Goal: Transaction & Acquisition: Purchase product/service

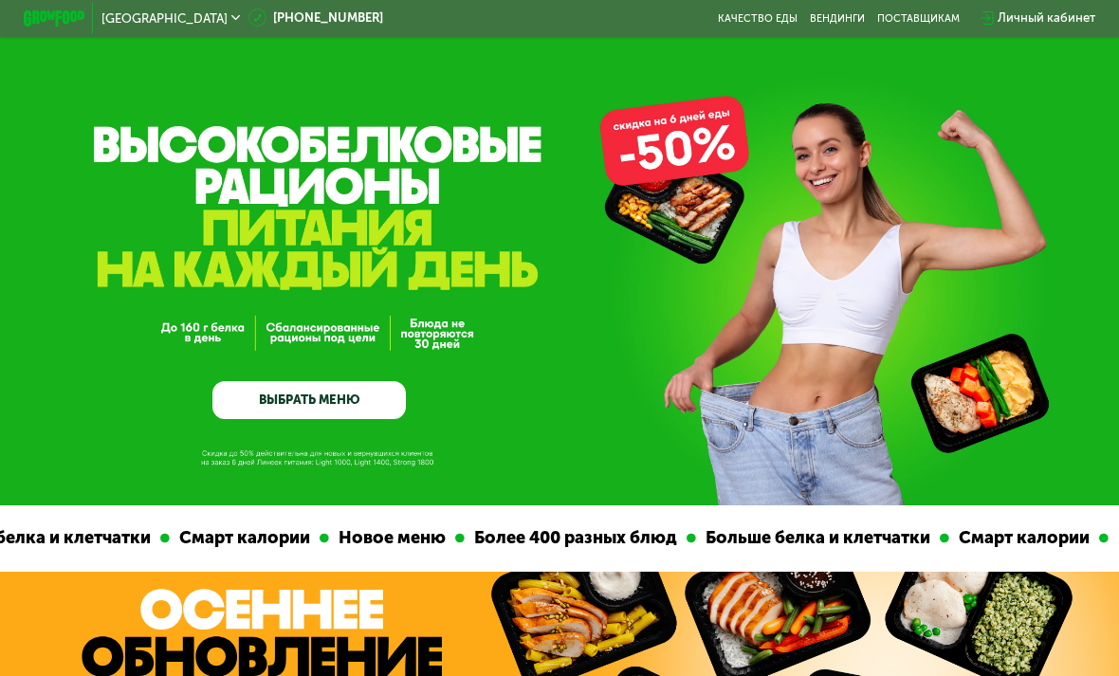
click at [378, 414] on link "ВЫБРАТЬ МЕНЮ" at bounding box center [308, 400] width 193 height 39
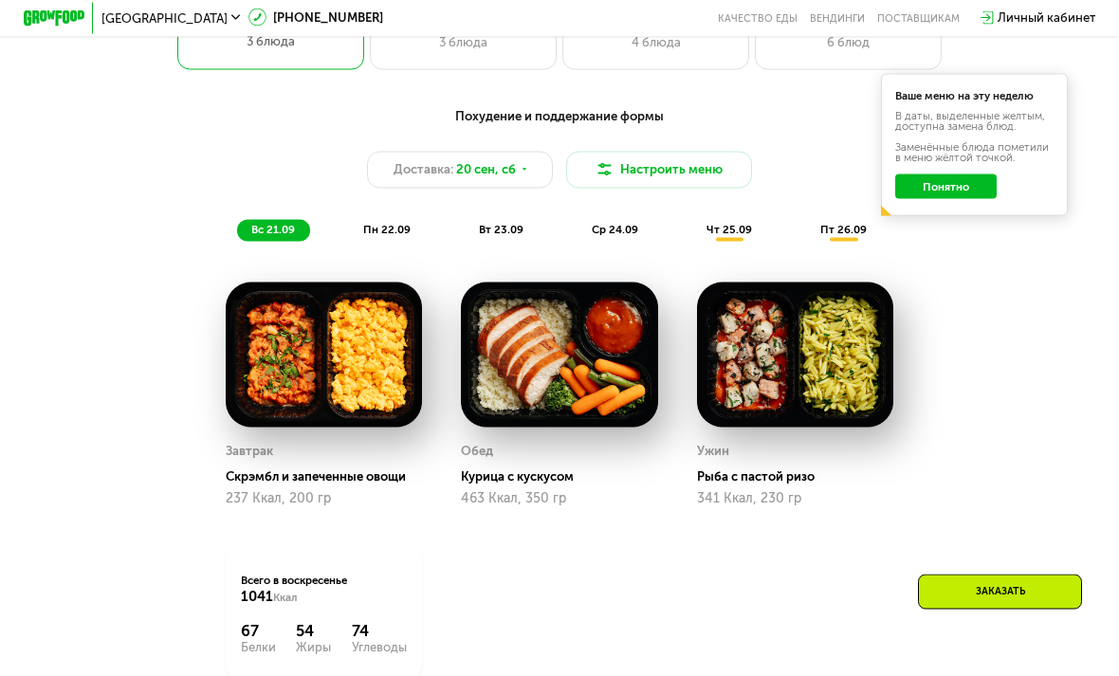
scroll to position [1212, 0]
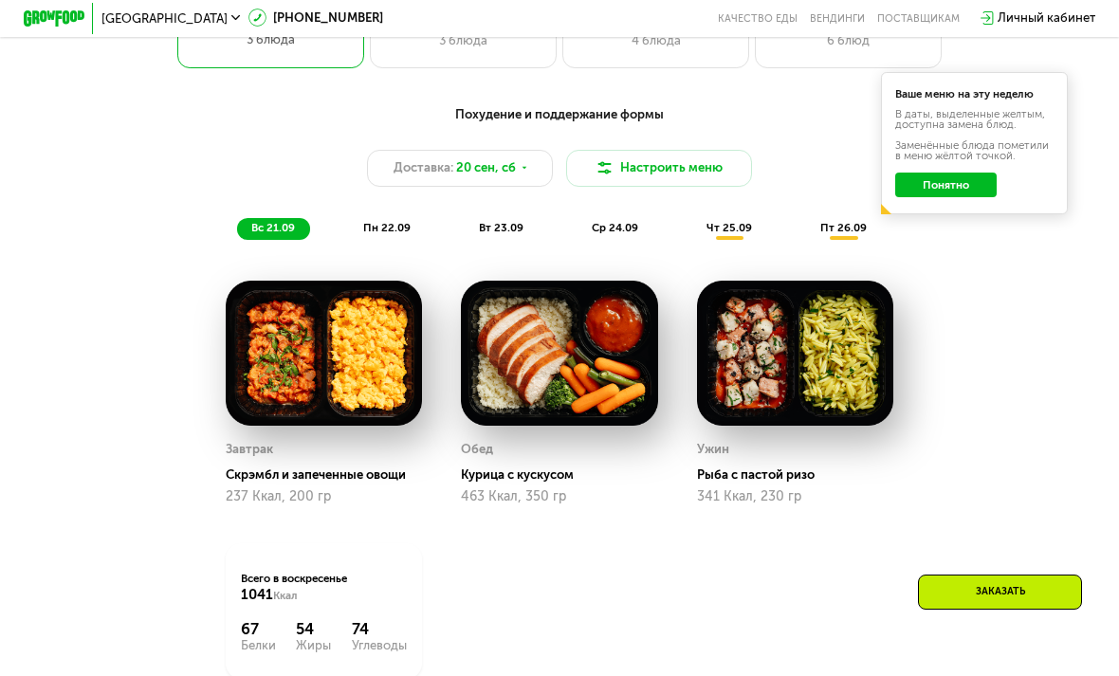
click at [401, 238] on div "пн 22.09" at bounding box center [387, 229] width 77 height 22
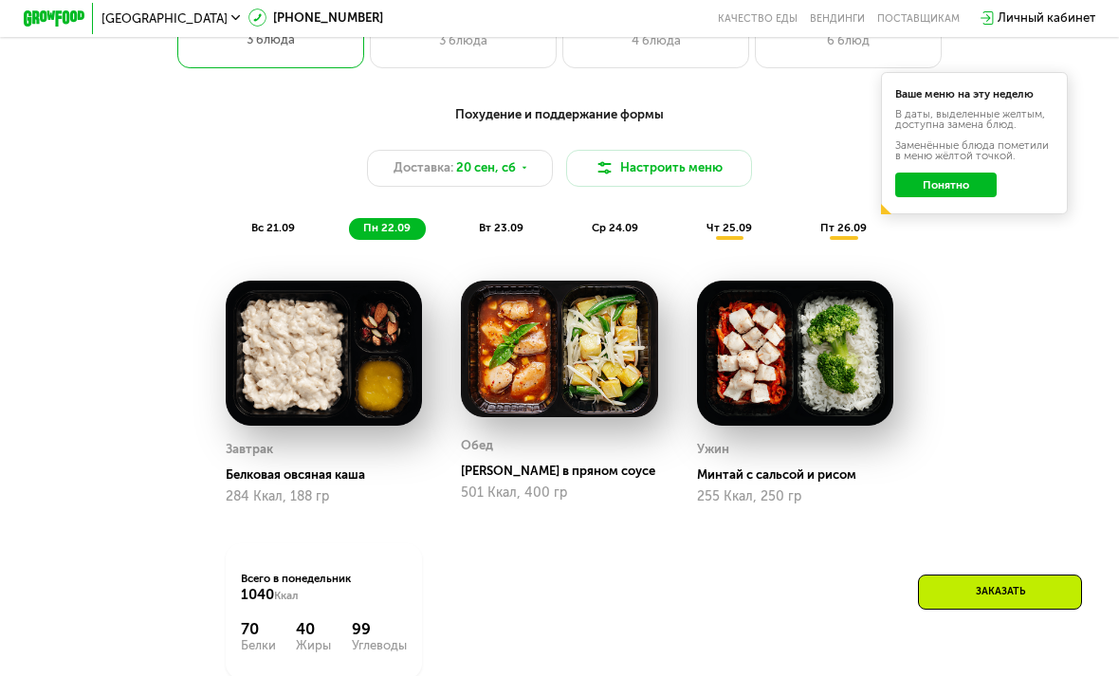
click at [509, 236] on div "вт 23.09" at bounding box center [502, 229] width 74 height 22
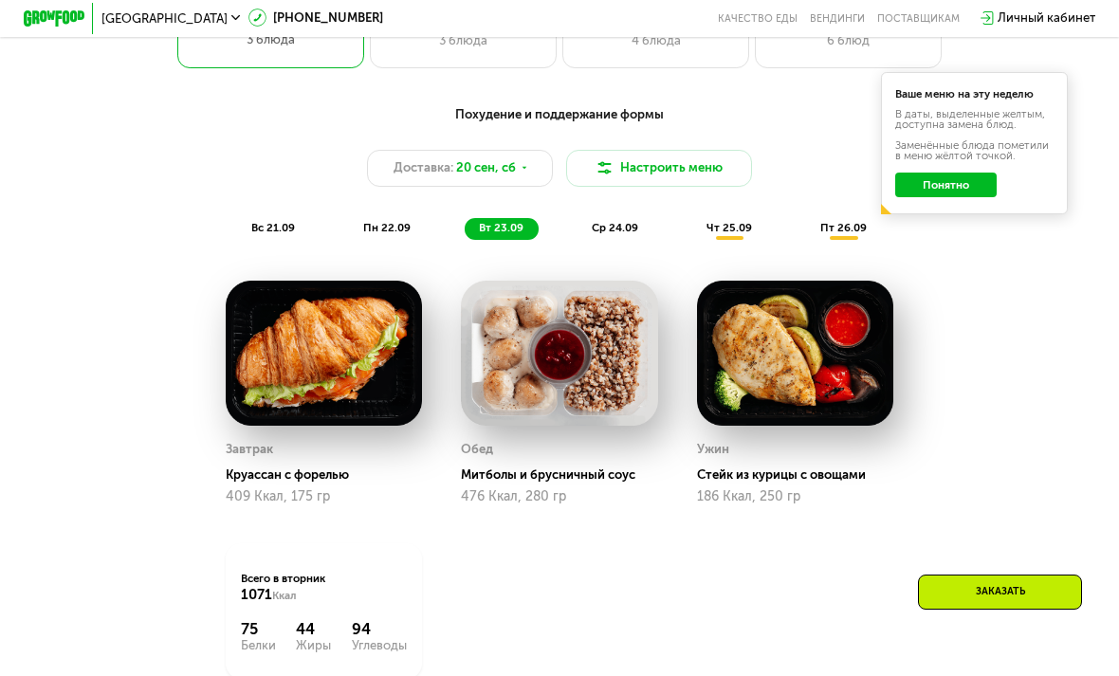
click at [345, 424] on img at bounding box center [324, 353] width 197 height 145
click at [366, 357] on img at bounding box center [324, 353] width 197 height 145
click at [319, 489] on div "409 Ккал, 175 гр" at bounding box center [324, 496] width 197 height 15
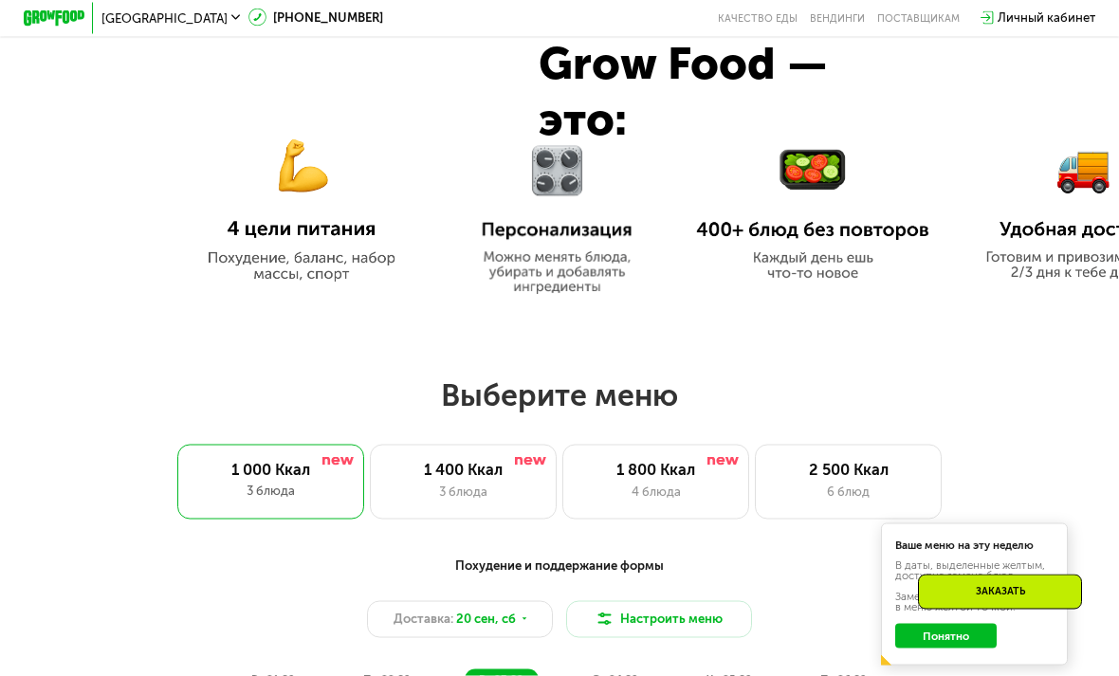
scroll to position [762, 0]
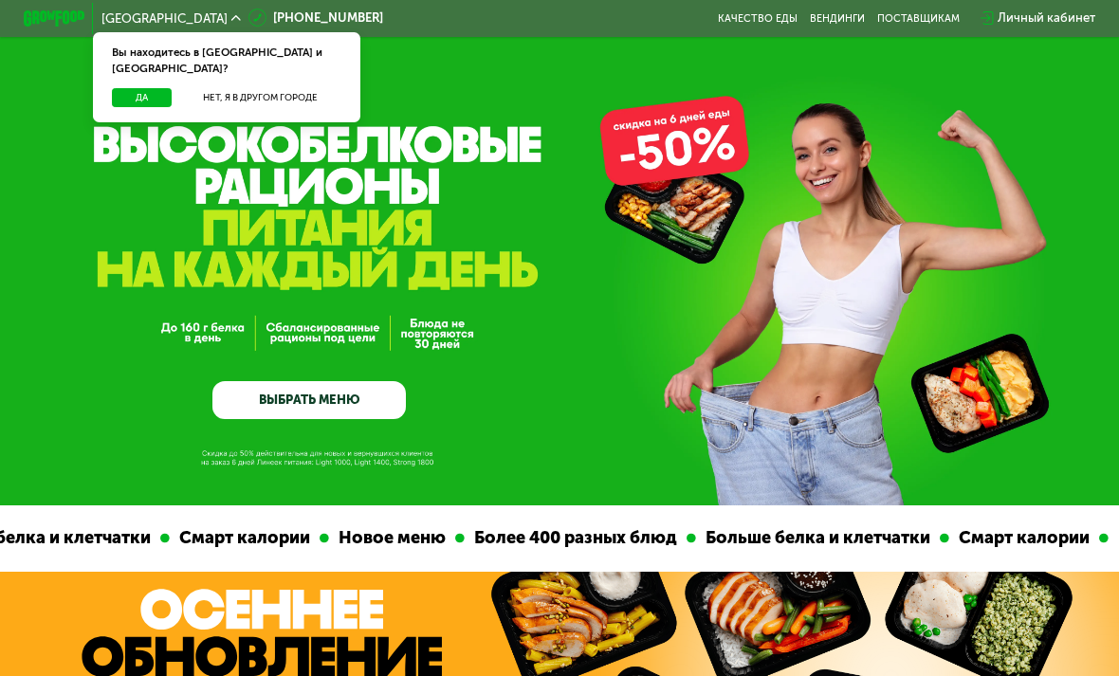
click at [141, 88] on button "Да" at bounding box center [142, 97] width 60 height 19
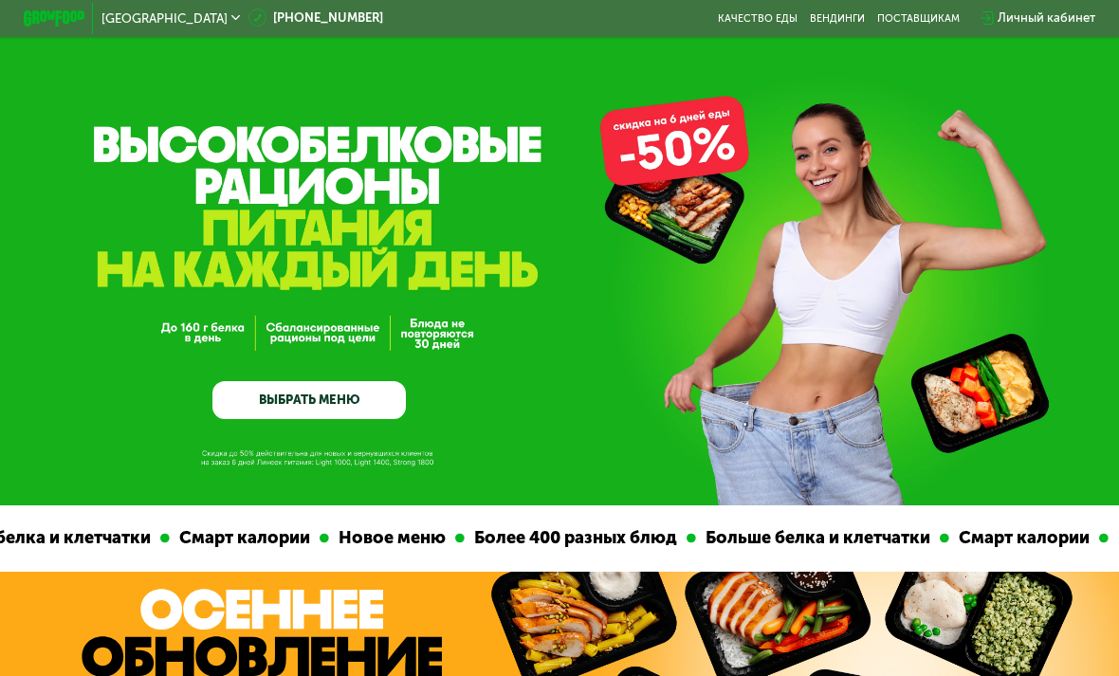
click at [353, 400] on link "ВЫБРАТЬ МЕНЮ" at bounding box center [308, 400] width 193 height 39
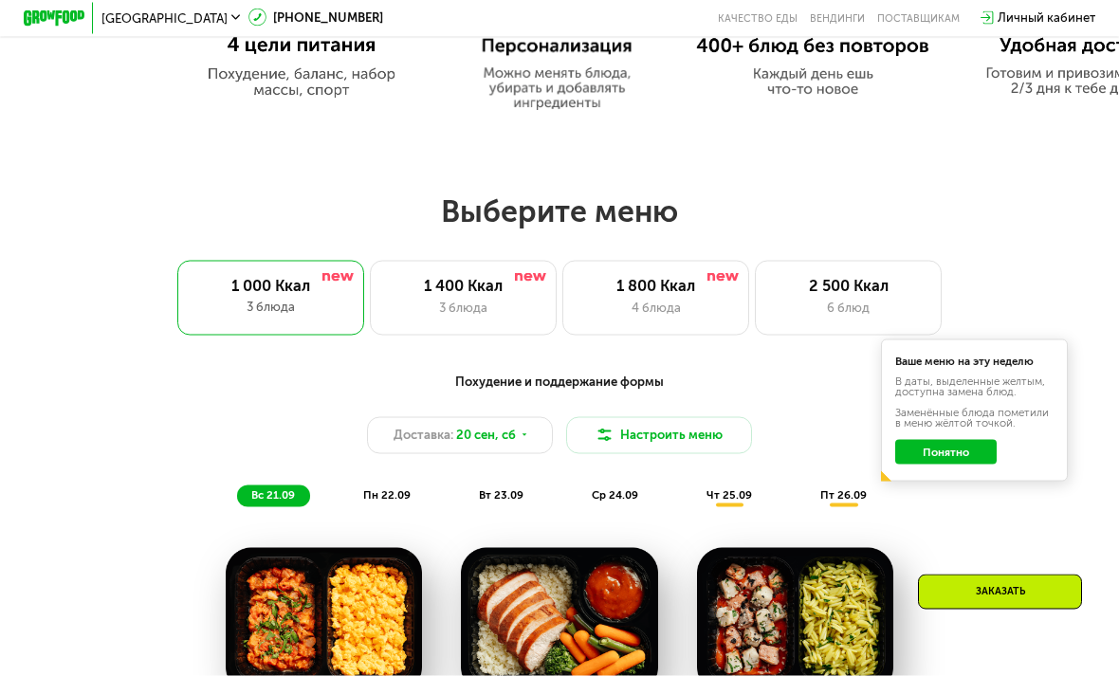
scroll to position [947, 0]
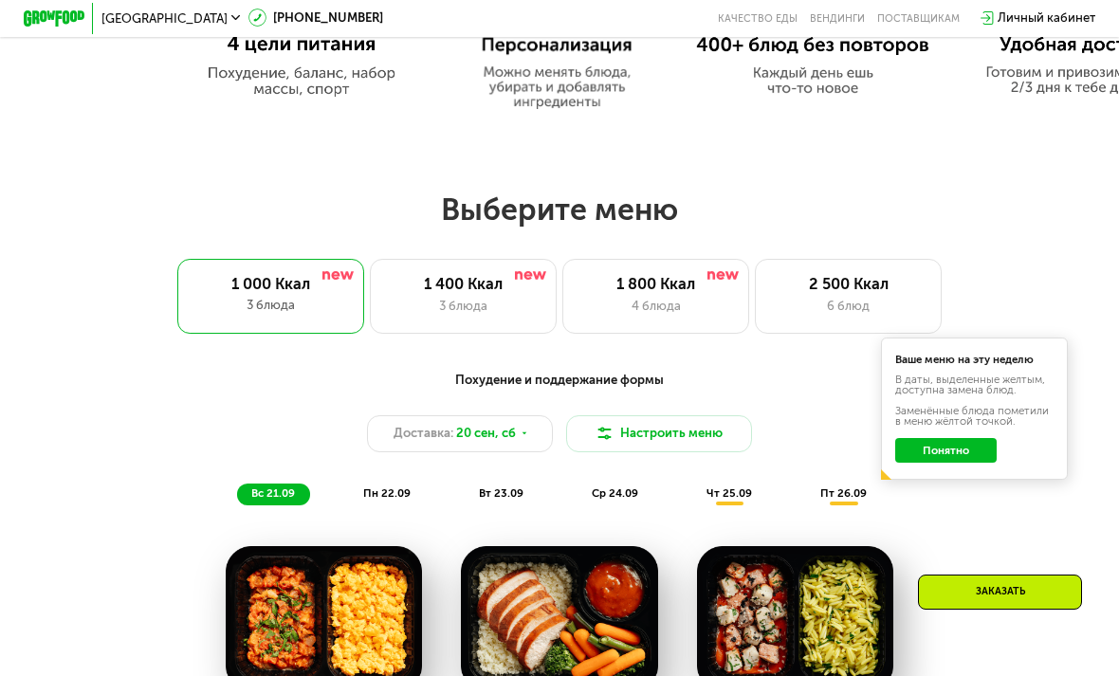
click at [968, 458] on button "Понятно" at bounding box center [945, 450] width 100 height 25
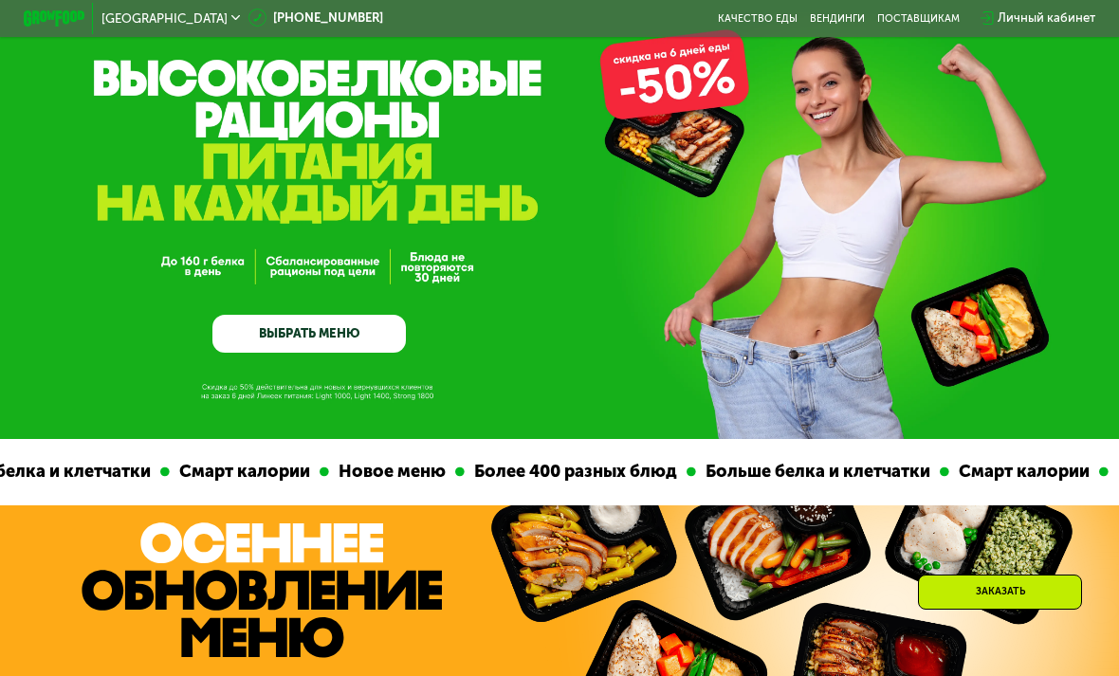
scroll to position [0, 0]
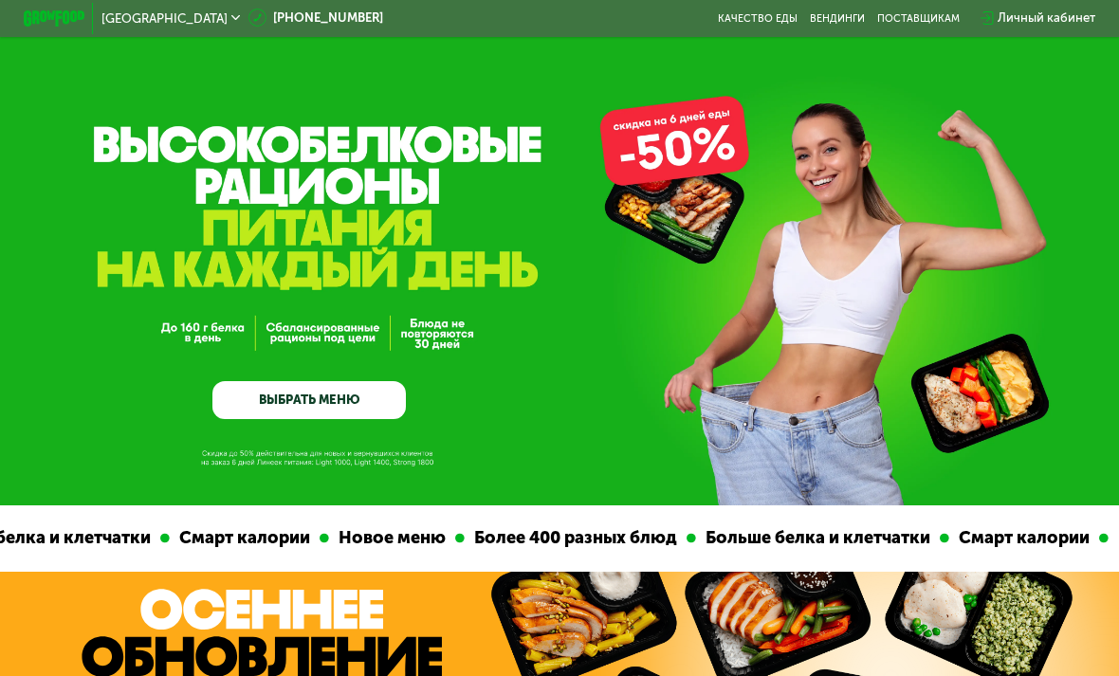
click at [943, 348] on div "GrowFood — доставка правильного питания ВЫБРАТЬ МЕНЮ" at bounding box center [559, 298] width 1119 height 241
click at [355, 406] on link "ВЫБРАТЬ МЕНЮ" at bounding box center [308, 400] width 193 height 39
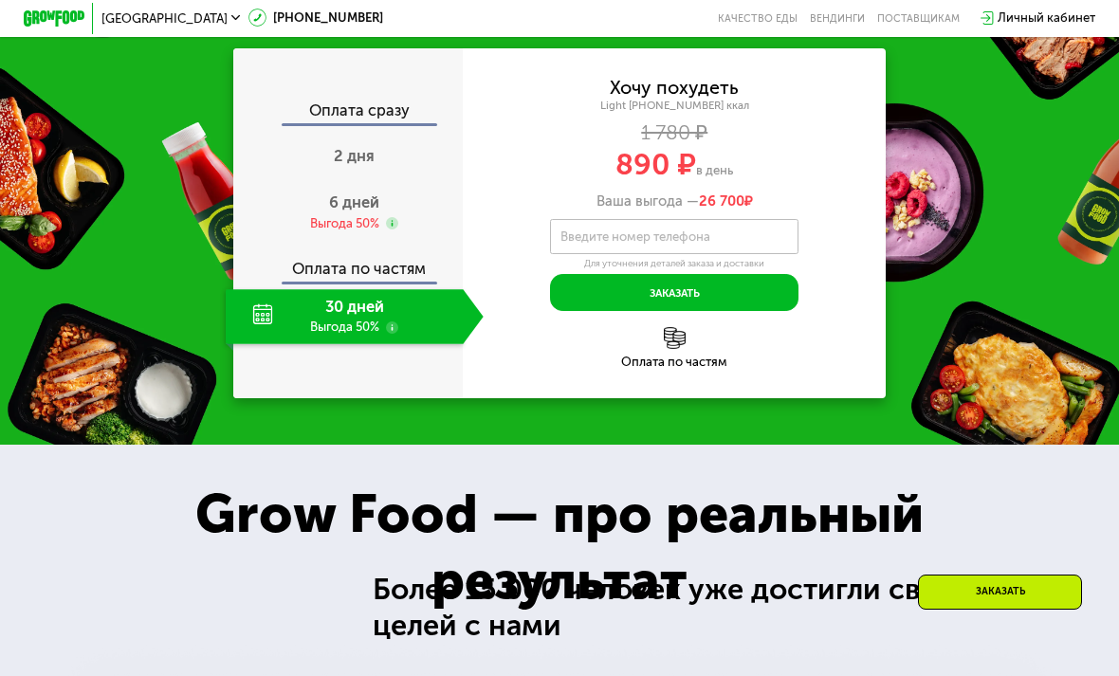
scroll to position [2052, 0]
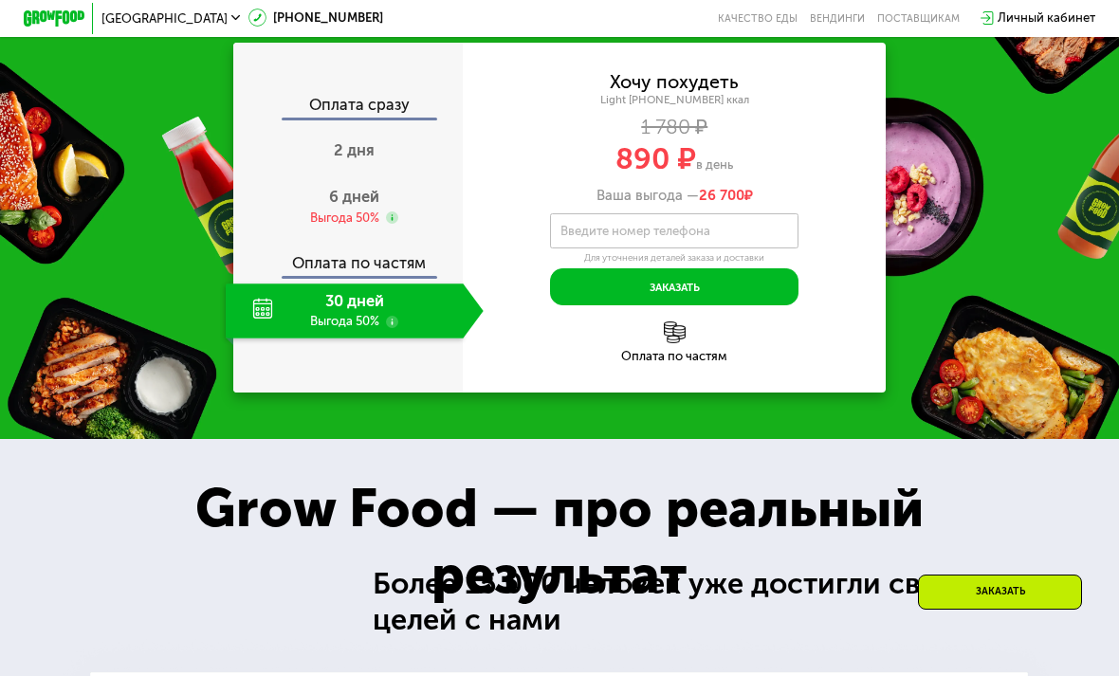
click at [396, 316] on use at bounding box center [392, 322] width 12 height 12
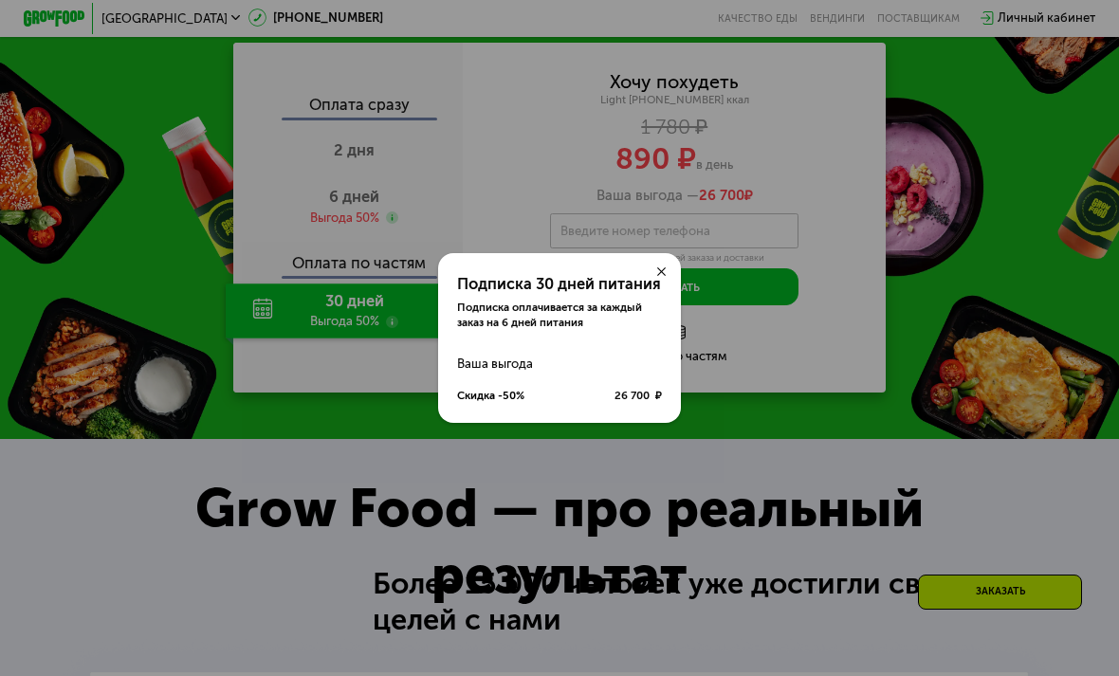
click at [983, 342] on div "Подписка 30 дней питания Подписка оплачивается за каждый заказ на 6 дней питани…" at bounding box center [559, 338] width 1119 height 676
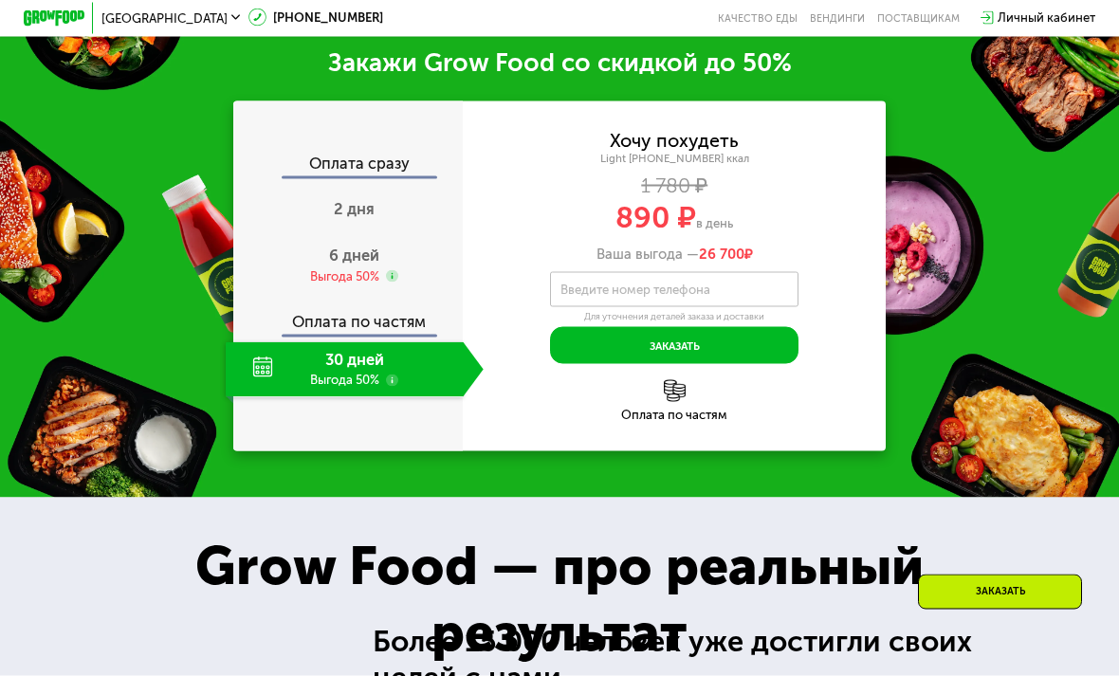
scroll to position [1976, 0]
